Goal: Navigation & Orientation: Find specific page/section

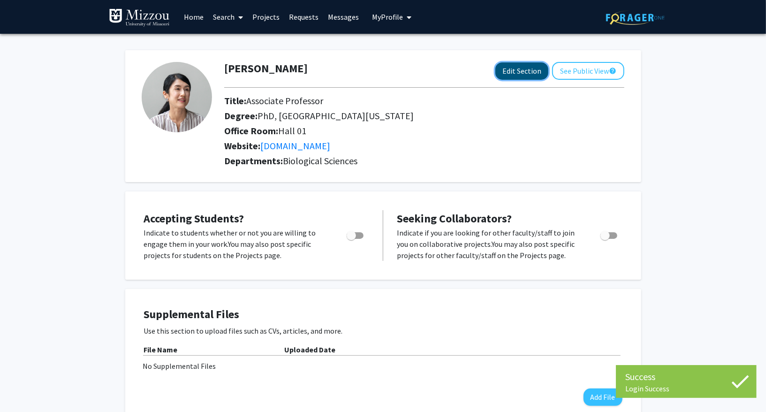
click at [522, 70] on button "Edit Section" at bounding box center [522, 70] width 53 height 17
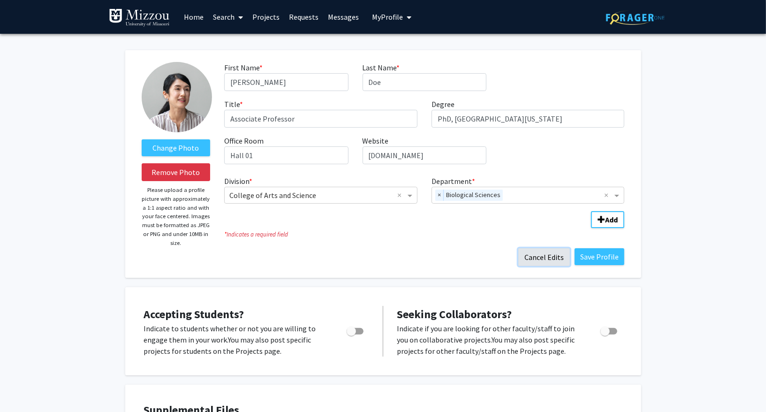
click at [542, 254] on button "Cancel Edits" at bounding box center [545, 257] width 52 height 18
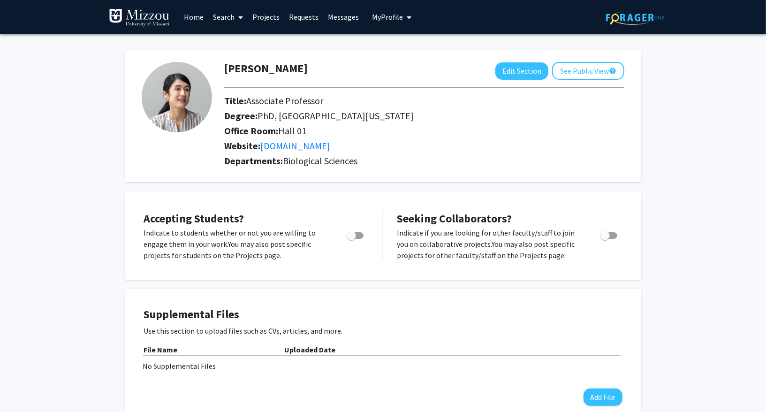
click at [238, 9] on span at bounding box center [239, 17] width 8 height 33
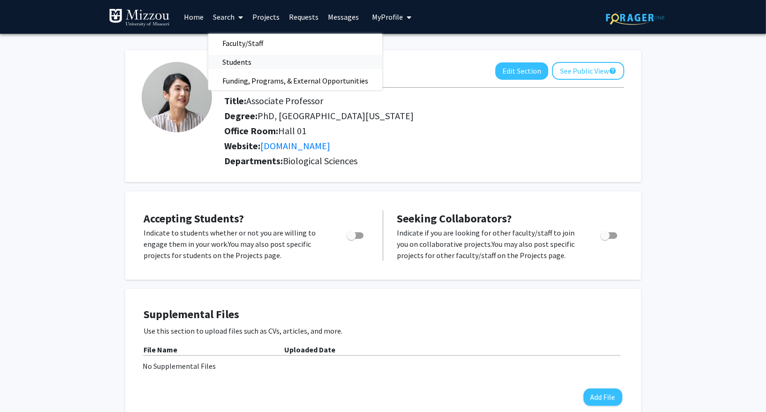
click at [231, 69] on span "Students" at bounding box center [236, 62] width 57 height 19
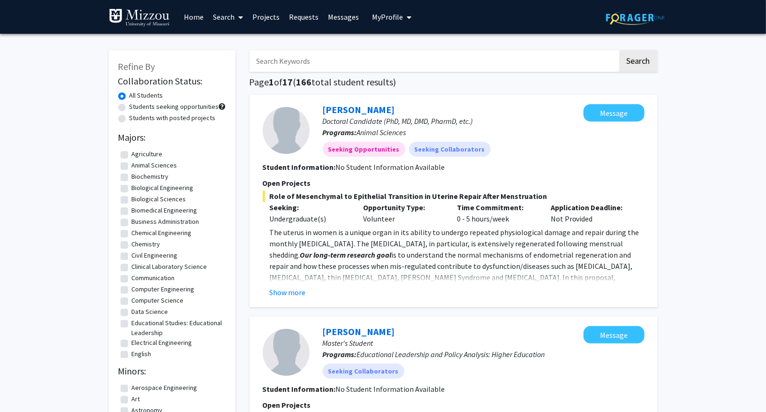
click at [221, 12] on link "Search" at bounding box center [227, 16] width 39 height 33
click at [241, 38] on span "Faculty/Staff" at bounding box center [242, 43] width 69 height 19
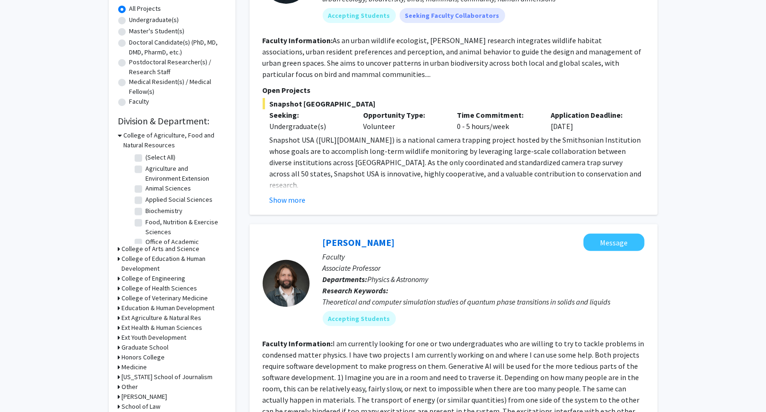
scroll to position [195, 0]
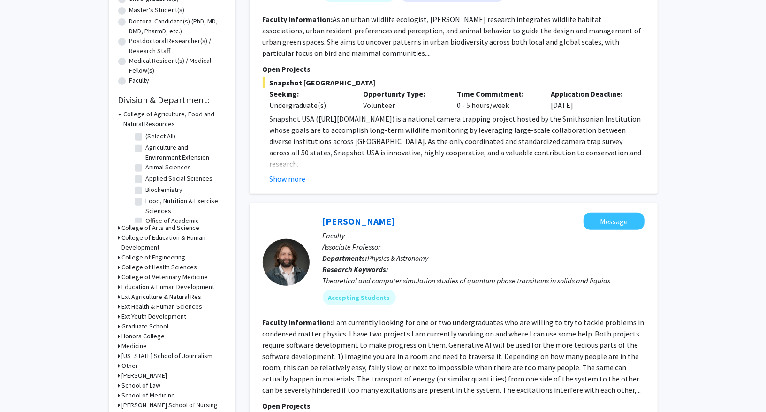
click at [183, 229] on h3 "College of Arts and Science" at bounding box center [161, 228] width 78 height 10
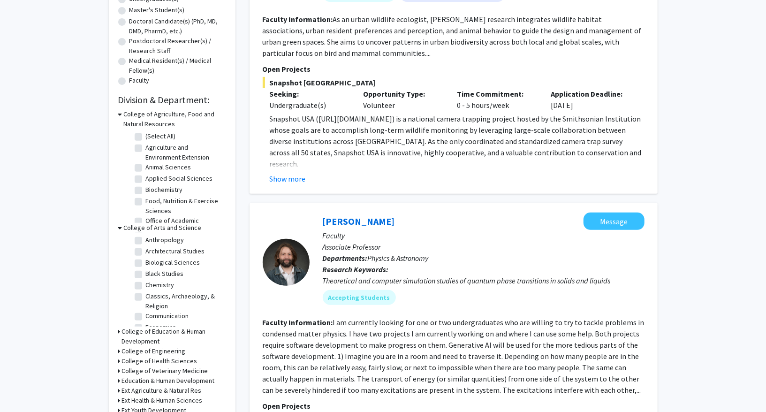
scroll to position [0, 0]
click at [169, 271] on label "Biological Sciences" at bounding box center [173, 274] width 54 height 10
click at [152, 271] on input "Biological Sciences" at bounding box center [149, 272] width 6 height 6
checkbox input "true"
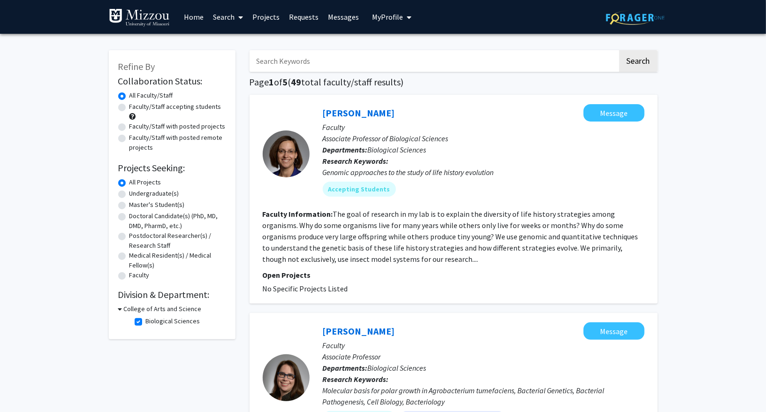
click at [146, 318] on label "Biological Sciences" at bounding box center [173, 321] width 54 height 10
click at [146, 318] on input "Biological Sciences" at bounding box center [149, 319] width 6 height 6
checkbox input "false"
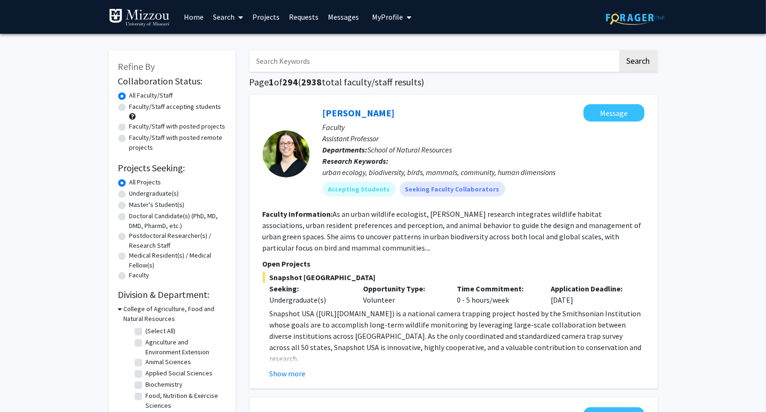
click at [391, 13] on span "My Profile" at bounding box center [387, 16] width 31 height 9
click at [402, 44] on span "Jill Doe" at bounding box center [430, 43] width 57 height 10
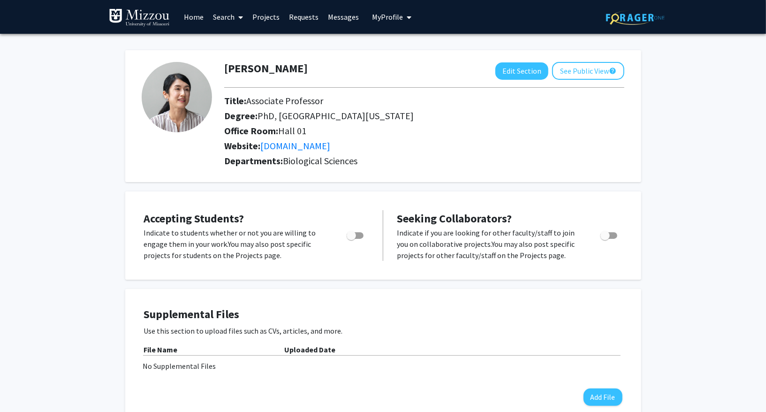
click at [386, 25] on button "My Profile" at bounding box center [392, 17] width 46 height 34
click at [395, 84] on link "Log Out" at bounding box center [421, 86] width 84 height 11
